Goal: Information Seeking & Learning: Learn about a topic

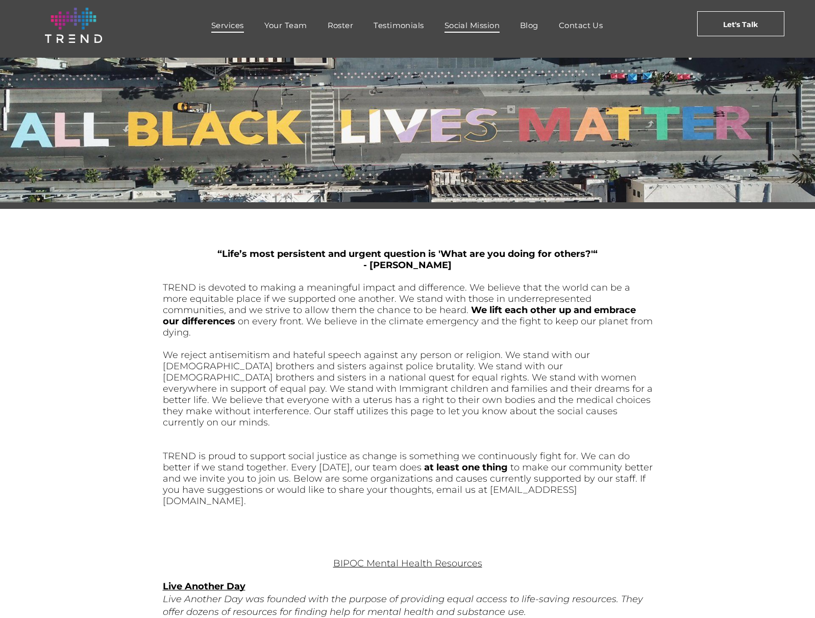
click at [227, 28] on span "Services" at bounding box center [227, 25] width 33 height 15
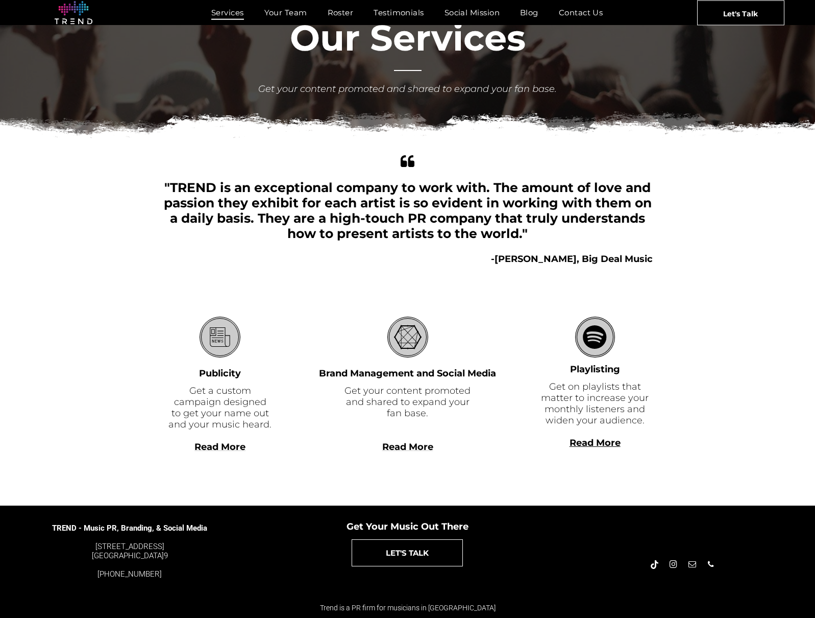
scroll to position [76, 0]
click at [400, 447] on span "Read More" at bounding box center [407, 446] width 51 height 11
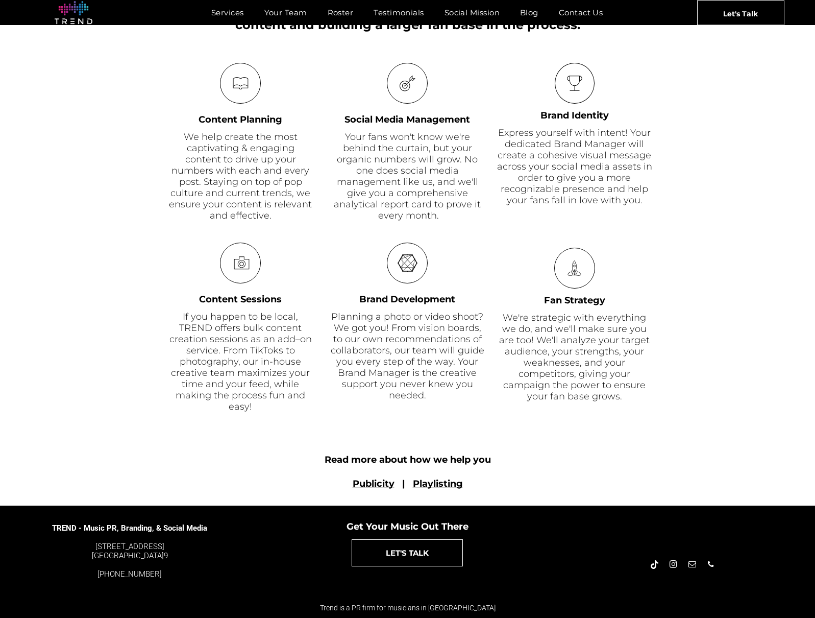
scroll to position [504, 0]
click at [388, 461] on font "Read more about how we help you" at bounding box center [408, 459] width 166 height 11
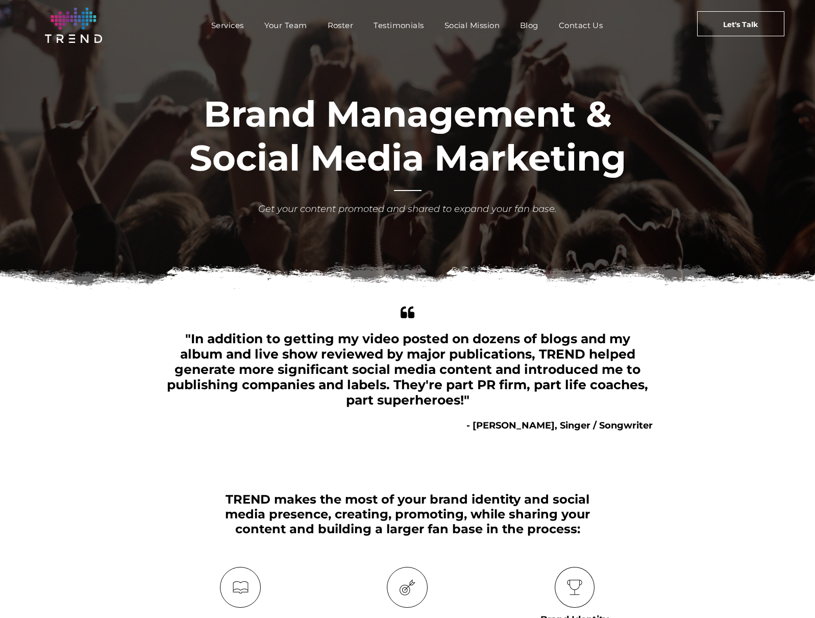
scroll to position [0, 0]
click at [219, 25] on span "Services" at bounding box center [227, 25] width 33 height 15
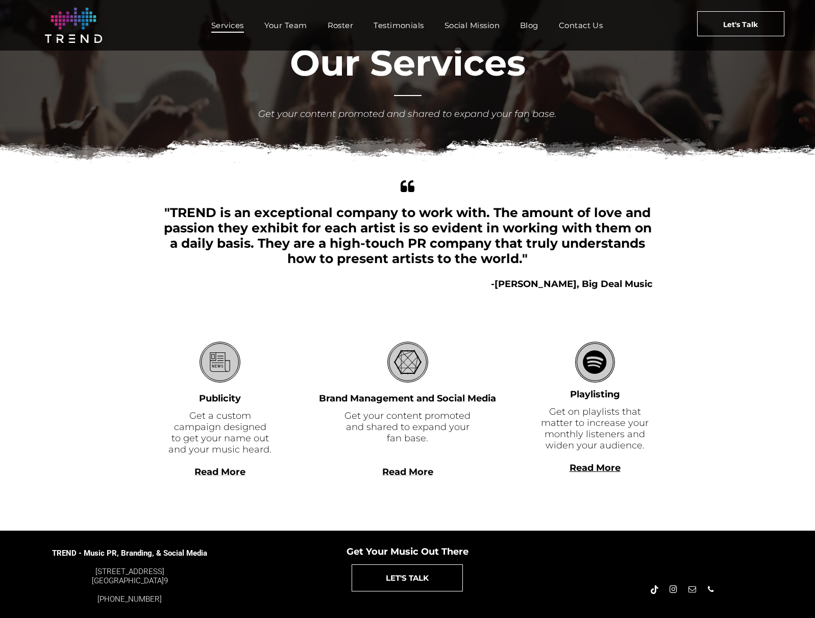
scroll to position [62, 0]
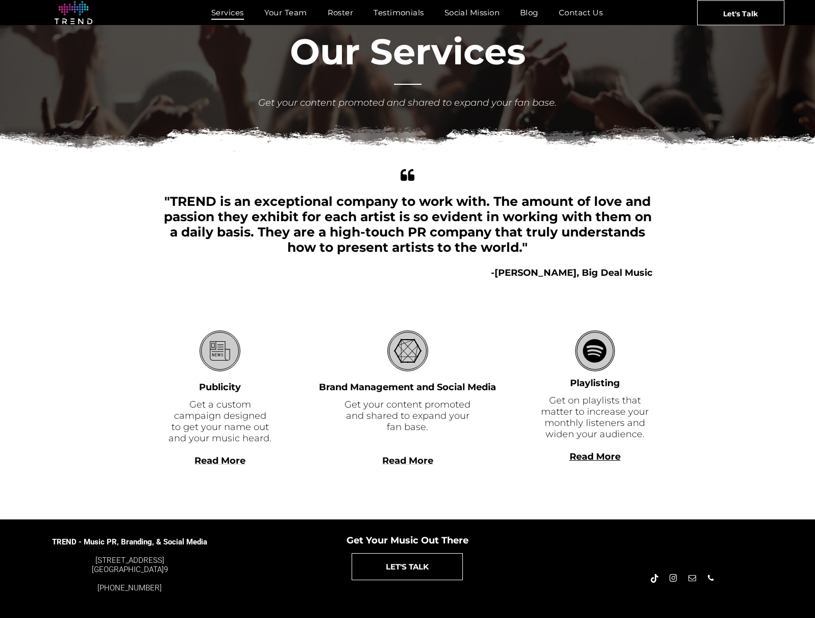
click at [409, 461] on span "Read More" at bounding box center [407, 460] width 51 height 11
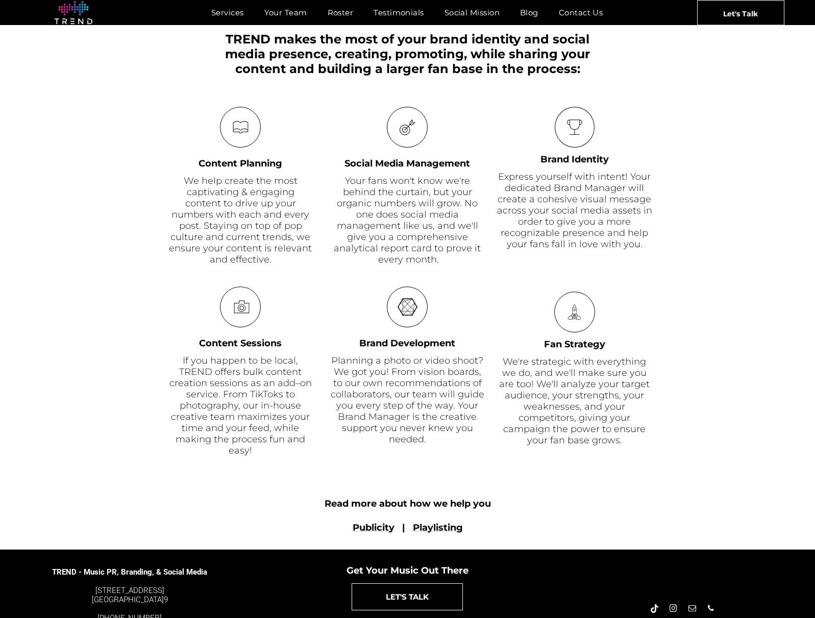
scroll to position [436, 0]
